Goal: Use online tool/utility: Utilize a website feature to perform a specific function

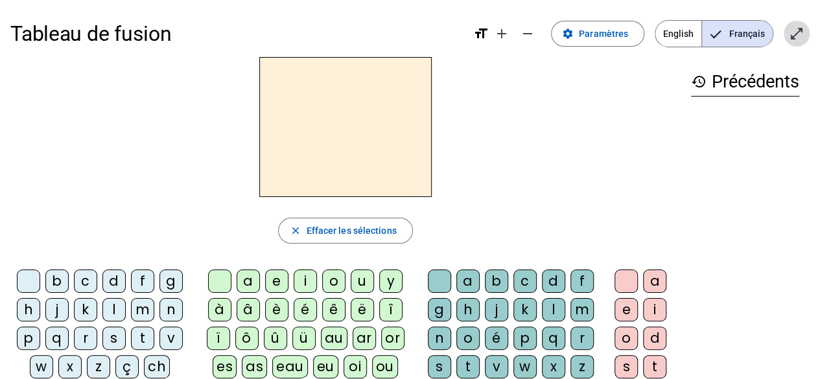
click at [794, 47] on span "Entrer en plein écran" at bounding box center [796, 33] width 31 height 31
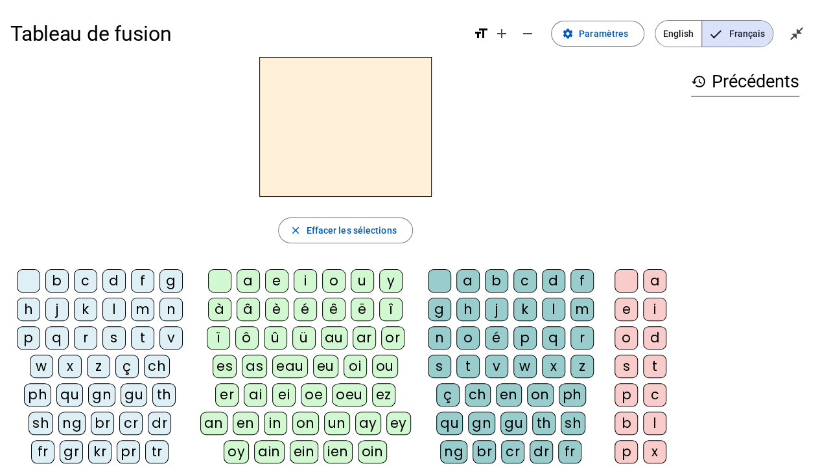
click at [109, 280] on div "d" at bounding box center [113, 281] width 23 height 23
click at [361, 273] on div "u" at bounding box center [362, 281] width 23 height 23
click at [526, 273] on div "c" at bounding box center [524, 281] width 23 height 23
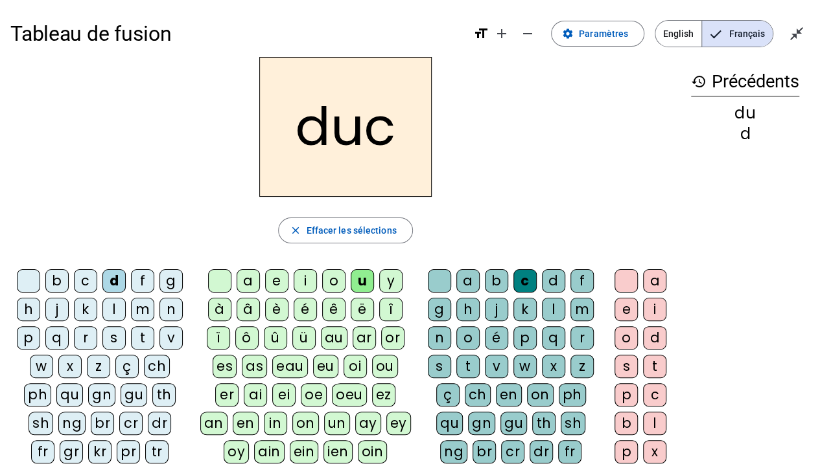
click at [443, 282] on div at bounding box center [439, 281] width 23 height 23
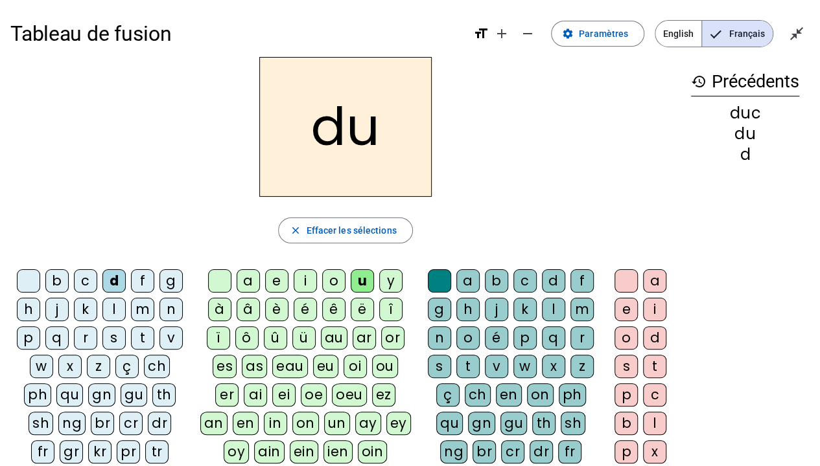
click at [275, 276] on div "e" at bounding box center [276, 281] width 23 height 23
click at [172, 307] on div "n" at bounding box center [170, 309] width 23 height 23
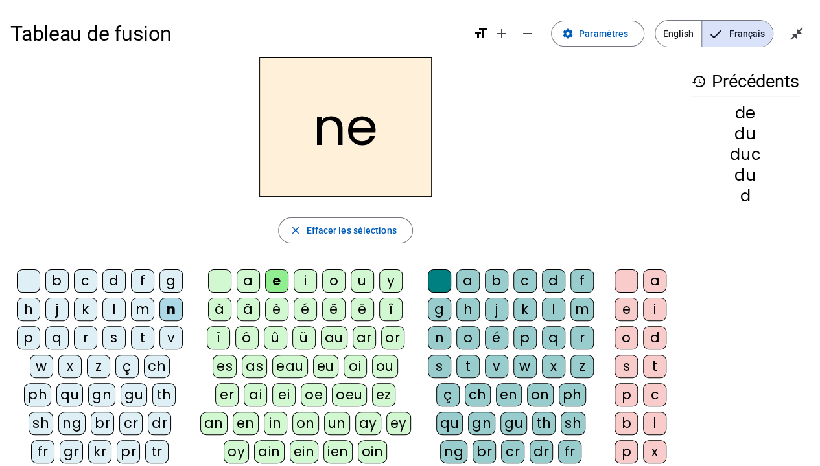
click at [144, 311] on div "m" at bounding box center [142, 309] width 23 height 23
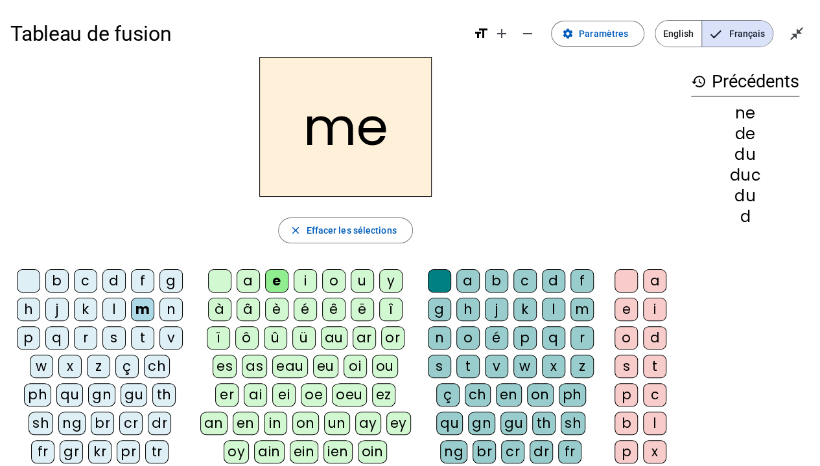
click at [109, 338] on div "s" at bounding box center [113, 338] width 23 height 23
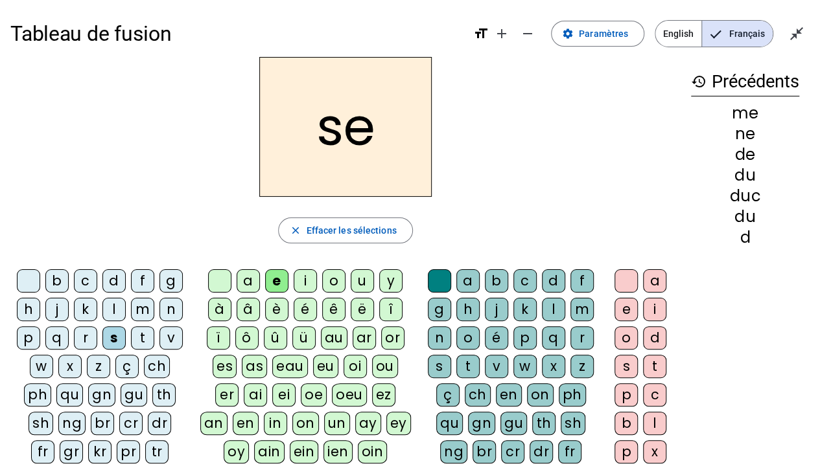
click at [361, 282] on div "u" at bounding box center [362, 281] width 23 height 23
click at [117, 273] on div "d" at bounding box center [113, 281] width 23 height 23
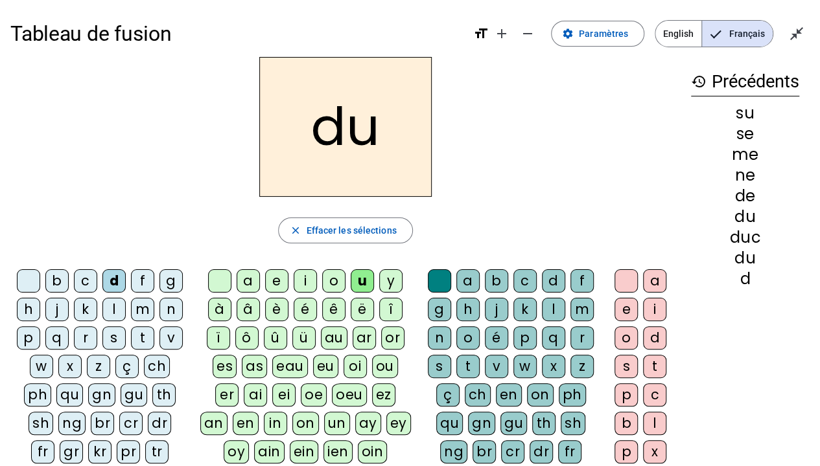
click at [115, 310] on div "l" at bounding box center [113, 309] width 23 height 23
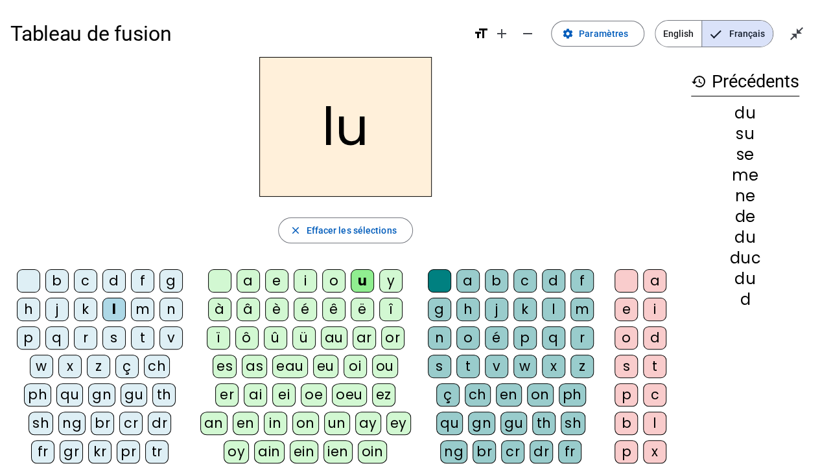
click at [251, 279] on div "a" at bounding box center [247, 281] width 23 height 23
drag, startPoint x: 520, startPoint y: 278, endPoint x: 512, endPoint y: 273, distance: 8.4
click at [513, 273] on div "c" at bounding box center [524, 281] width 23 height 23
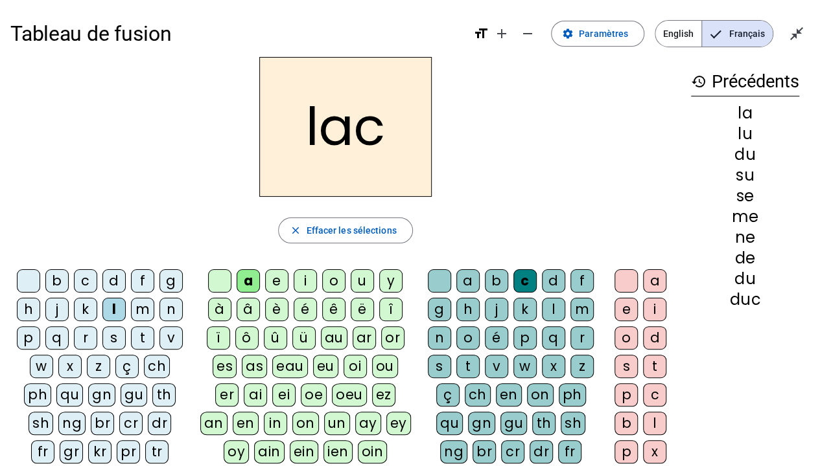
click at [139, 334] on div "t" at bounding box center [142, 338] width 23 height 23
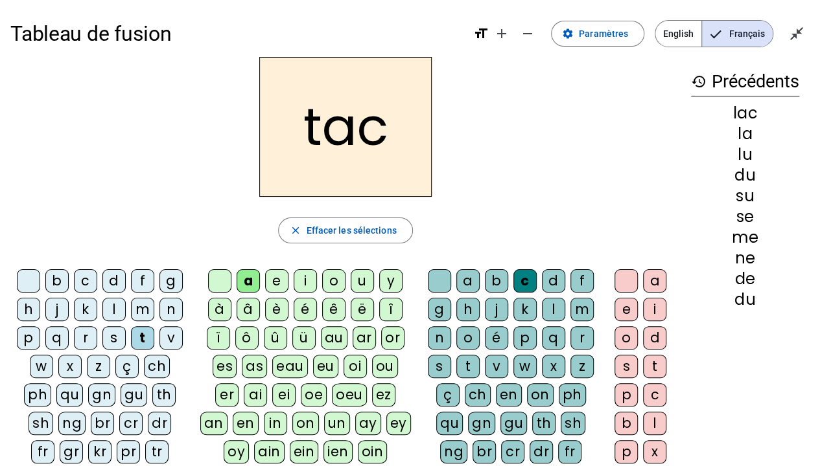
click at [62, 271] on div "b" at bounding box center [56, 281] width 23 height 23
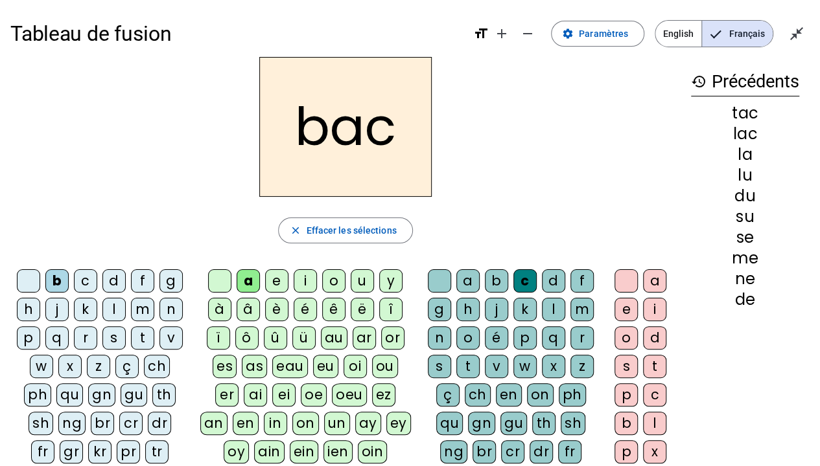
click at [115, 333] on div "s" at bounding box center [113, 338] width 23 height 23
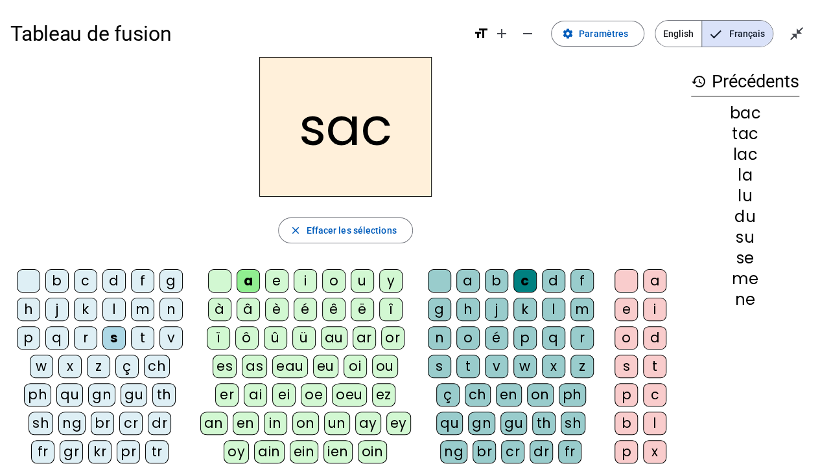
click at [279, 284] on div "e" at bounding box center [276, 281] width 23 height 23
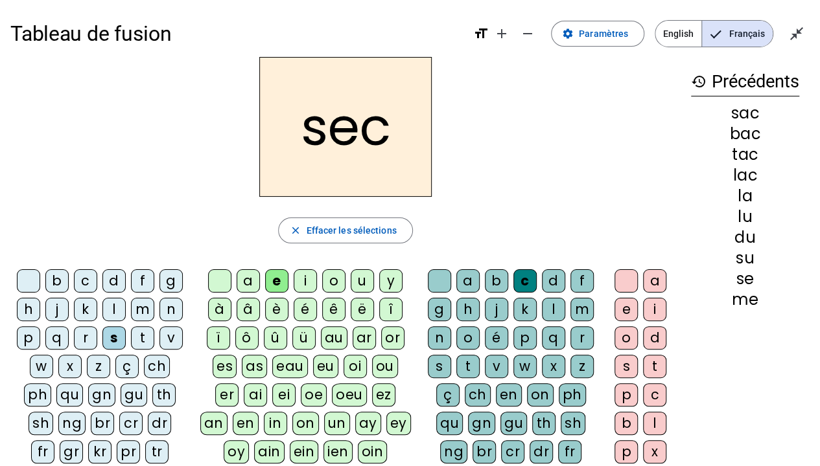
click at [549, 311] on div "l" at bounding box center [553, 309] width 23 height 23
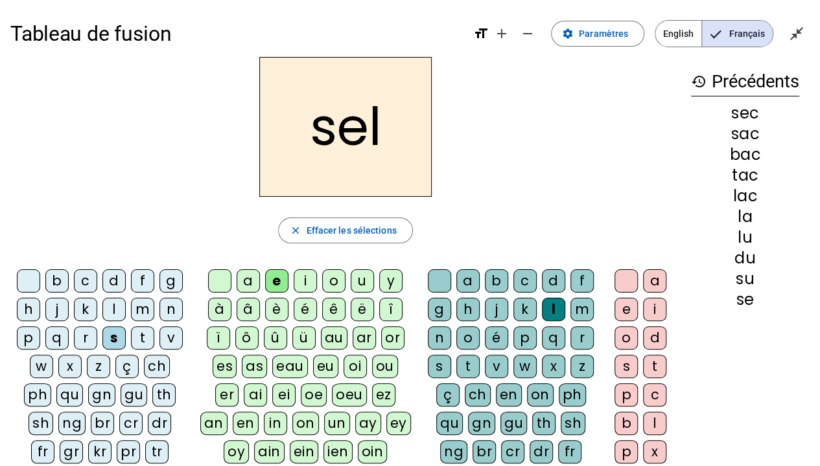
click at [336, 281] on div "o" at bounding box center [333, 281] width 23 height 23
